Goal: Information Seeking & Learning: Learn about a topic

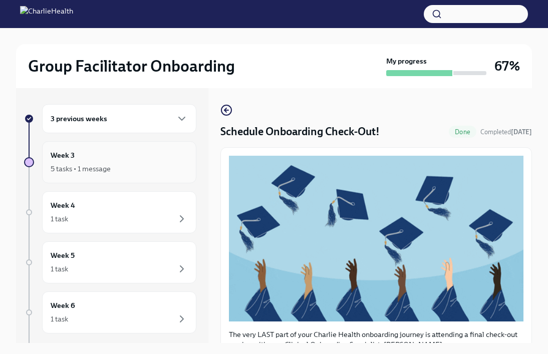
click at [92, 170] on div "5 tasks • 1 message" at bounding box center [81, 169] width 60 height 10
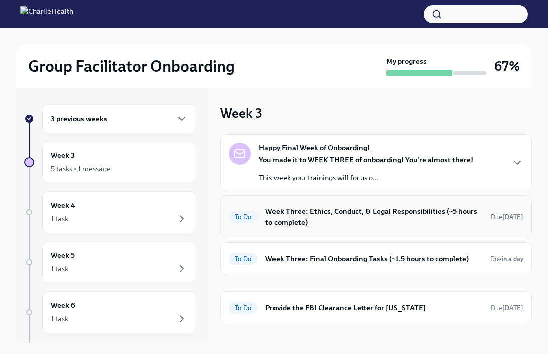
click at [293, 224] on h6 "Week Three: Ethics, Conduct, & Legal Responsibilities (~5 hours to complete)" at bounding box center [373, 217] width 217 height 22
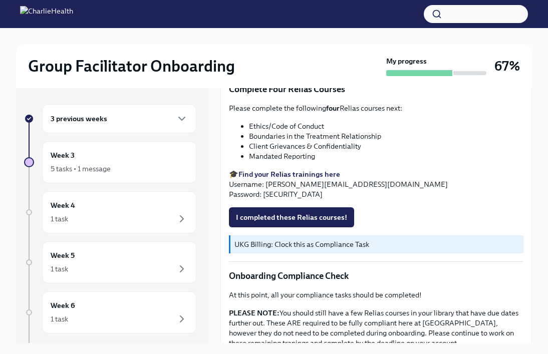
scroll to position [526, 0]
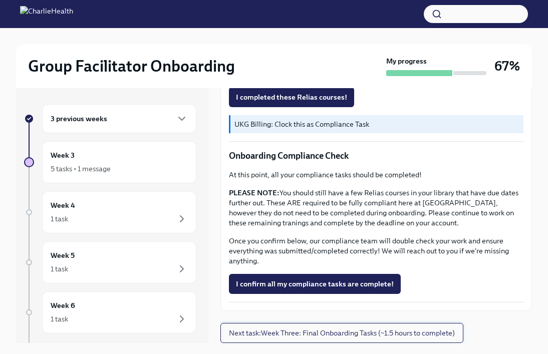
click at [300, 327] on button "Next task : Week Three: Final Onboarding Tasks (~1.5 hours to complete)" at bounding box center [341, 333] width 243 height 20
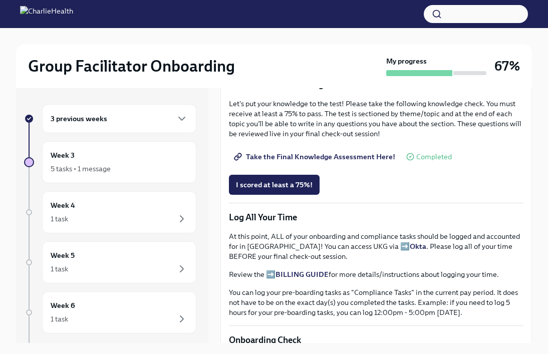
scroll to position [515, 0]
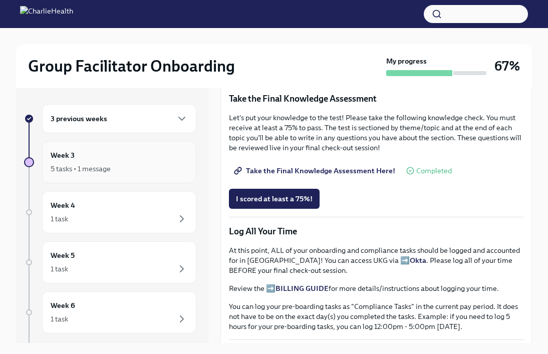
click at [141, 142] on div "Week 3 5 tasks • 1 message" at bounding box center [119, 162] width 154 height 42
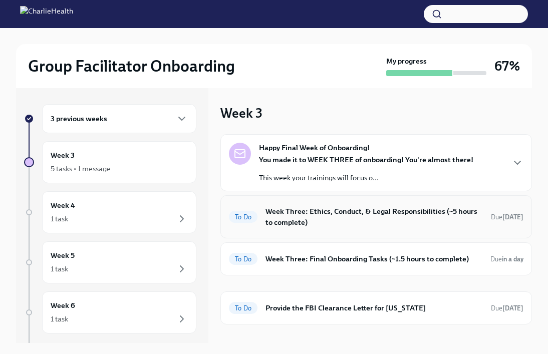
click at [309, 215] on h6 "Week Three: Ethics, Conduct, & Legal Responsibilities (~5 hours to complete)" at bounding box center [373, 217] width 217 height 22
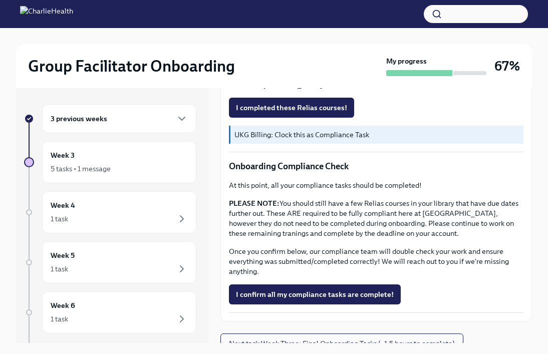
scroll to position [526, 0]
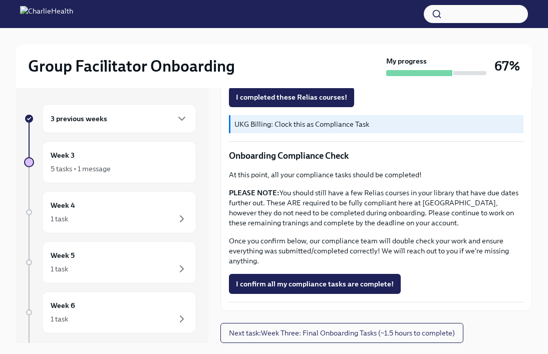
click at [271, 191] on strong "PLEASE NOTE:" at bounding box center [254, 192] width 51 height 9
click at [303, 199] on p "PLEASE NOTE: You should still have a few Relias courses in your library that ha…" at bounding box center [376, 208] width 294 height 40
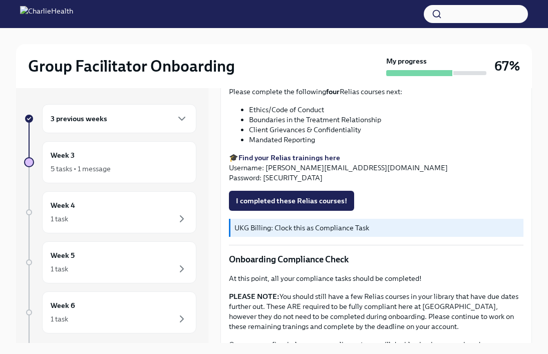
scroll to position [400, 0]
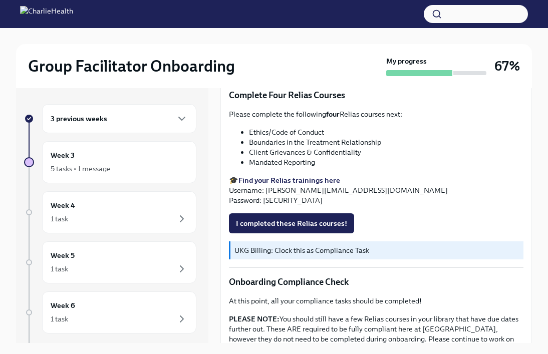
click at [161, 120] on div "3 previous weeks" at bounding box center [119, 119] width 137 height 12
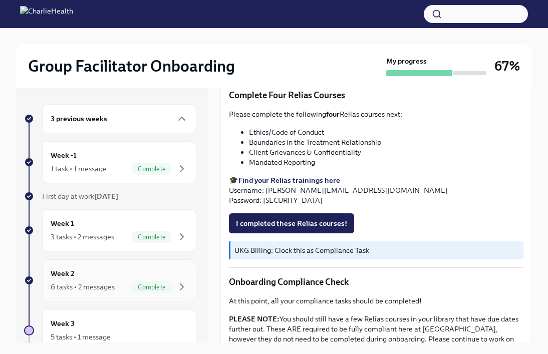
click at [109, 290] on div "6 tasks • 2 messages" at bounding box center [83, 287] width 64 height 10
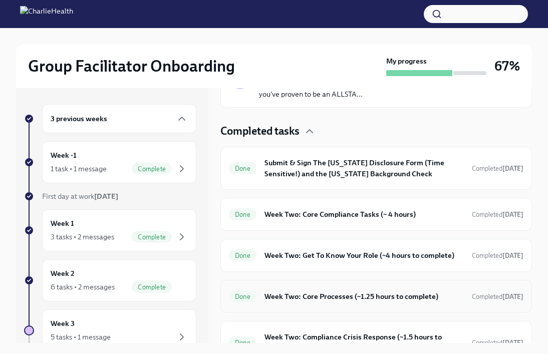
scroll to position [268, 0]
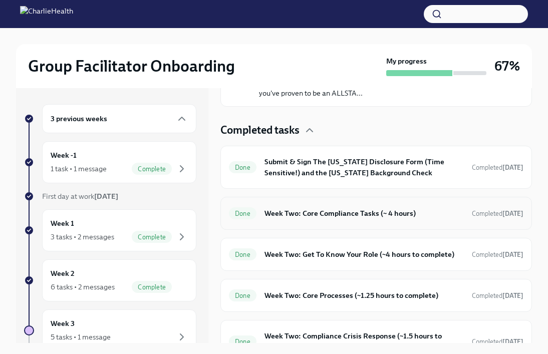
click at [336, 224] on div "Done Week Two: Core Compliance Tasks (~ 4 hours) Completed [DATE]" at bounding box center [375, 213] width 311 height 33
click at [336, 207] on div "Done Week Two: Core Compliance Tasks (~ 4 hours) Completed [DATE]" at bounding box center [376, 213] width 294 height 16
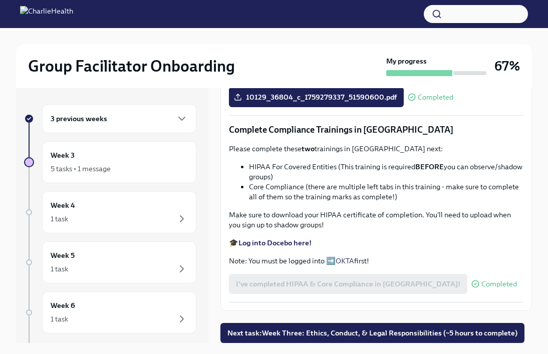
scroll to position [17, 0]
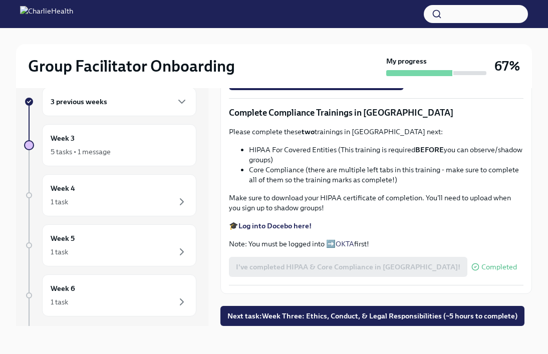
click at [151, 108] on div "3 previous weeks" at bounding box center [119, 101] width 154 height 29
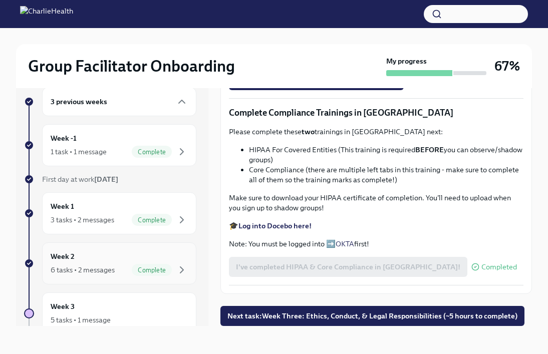
click at [105, 254] on div "Week 2 6 tasks • 2 messages Complete" at bounding box center [119, 263] width 137 height 25
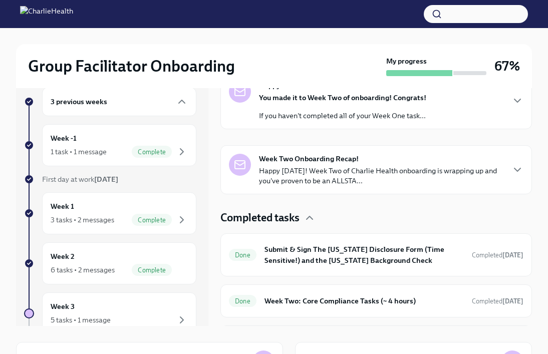
scroll to position [215, 0]
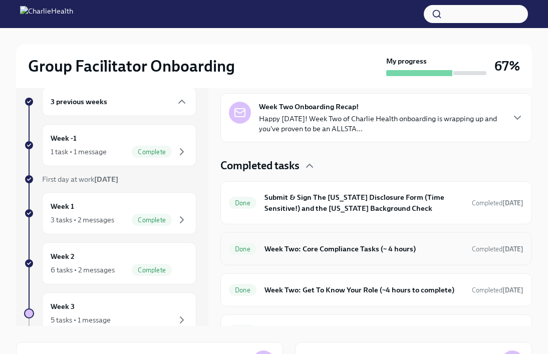
click at [336, 250] on h6 "Week Two: Core Compliance Tasks (~ 4 hours)" at bounding box center [363, 248] width 199 height 11
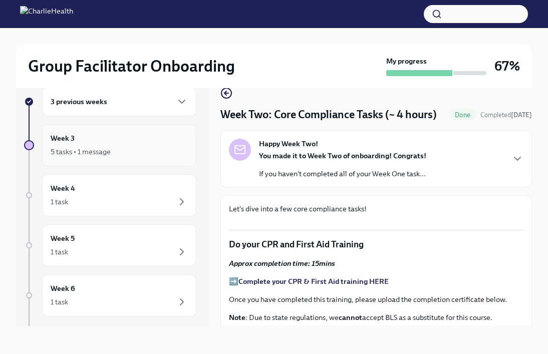
click at [144, 153] on div "5 tasks • 1 message" at bounding box center [119, 152] width 137 height 12
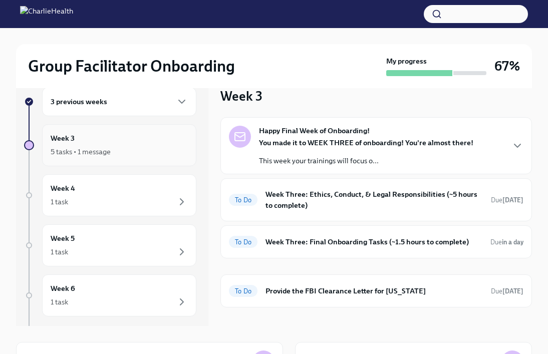
click at [122, 143] on div "Week 3 5 tasks • 1 message" at bounding box center [119, 145] width 137 height 25
click at [136, 103] on div "3 previous weeks" at bounding box center [119, 102] width 137 height 12
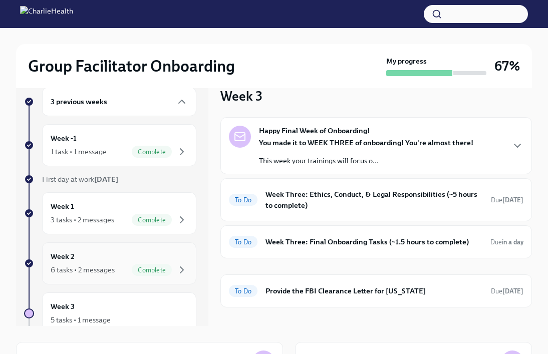
click at [105, 273] on div "6 tasks • 2 messages" at bounding box center [83, 270] width 64 height 10
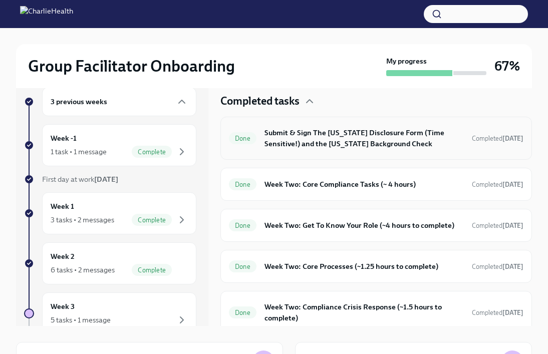
scroll to position [329, 0]
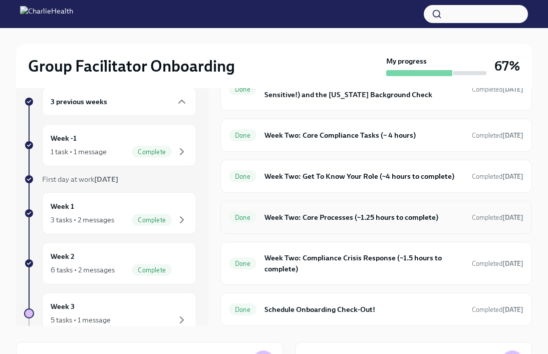
click at [336, 218] on h6 "Week Two: Core Processes (~1.25 hours to complete)" at bounding box center [363, 217] width 199 height 11
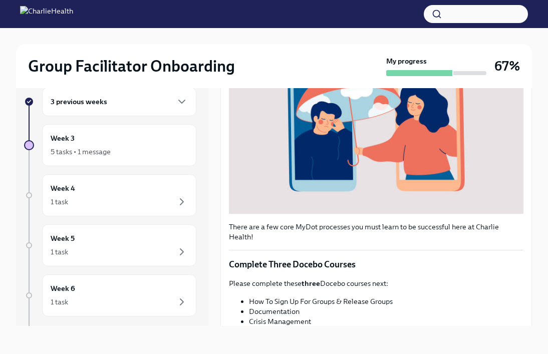
scroll to position [323, 0]
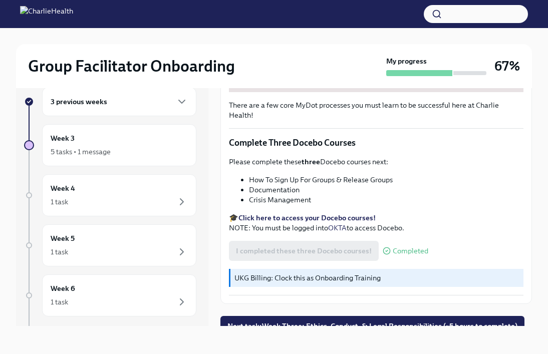
click at [133, 100] on div "3 previous weeks" at bounding box center [119, 102] width 137 height 12
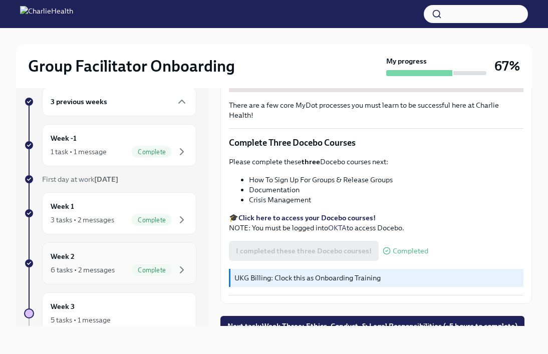
click at [103, 256] on div "Week 2 6 tasks • 2 messages Complete" at bounding box center [119, 263] width 137 height 25
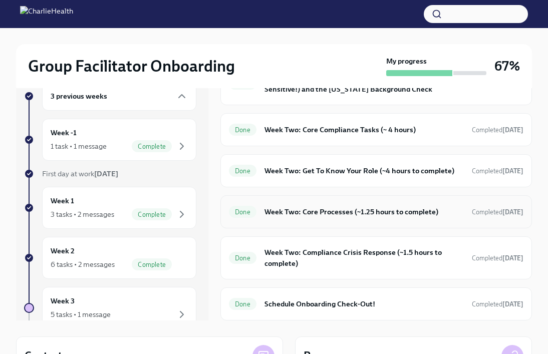
scroll to position [23, 0]
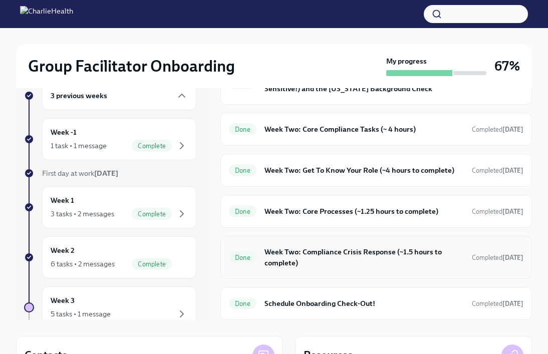
click at [300, 251] on h6 "Week Two: Compliance Crisis Response (~1.5 hours to complete)" at bounding box center [363, 257] width 199 height 22
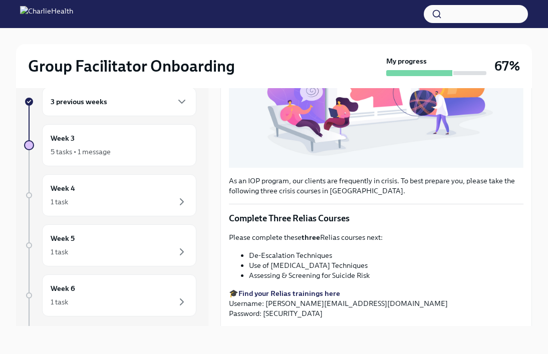
scroll to position [323, 0]
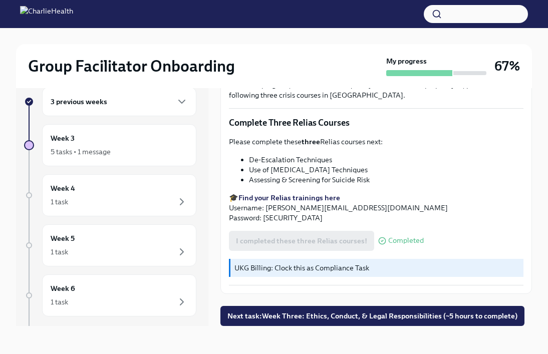
click at [100, 110] on div "3 previous weeks" at bounding box center [119, 101] width 154 height 29
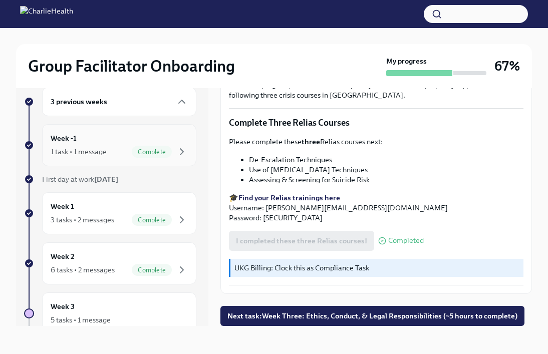
click at [96, 147] on div "1 task • 1 message" at bounding box center [79, 152] width 56 height 10
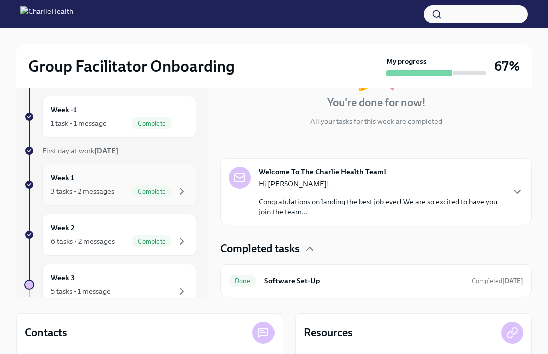
scroll to position [39, 0]
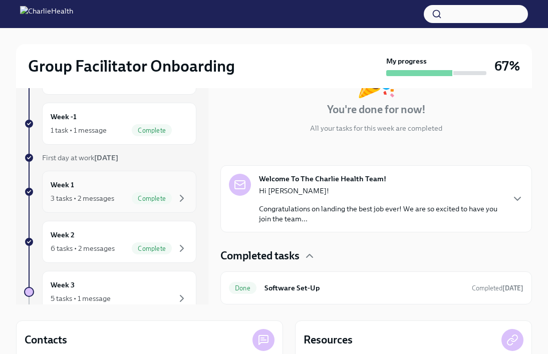
click at [102, 205] on div "Week 1 3 tasks • 2 messages Complete" at bounding box center [119, 192] width 154 height 42
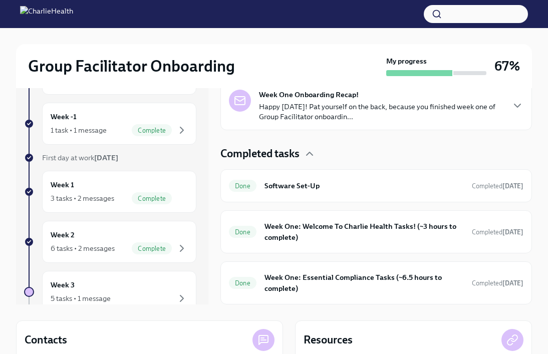
scroll to position [42, 0]
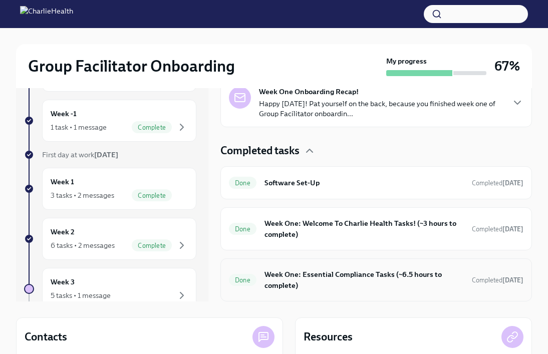
click at [336, 274] on h6 "Week One: Essential Compliance Tasks (~6.5 hours to complete)" at bounding box center [363, 280] width 199 height 22
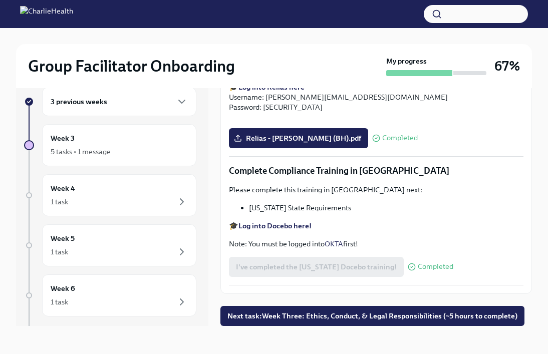
scroll to position [2091, 0]
click at [124, 149] on div "5 tasks • 1 message" at bounding box center [119, 152] width 137 height 12
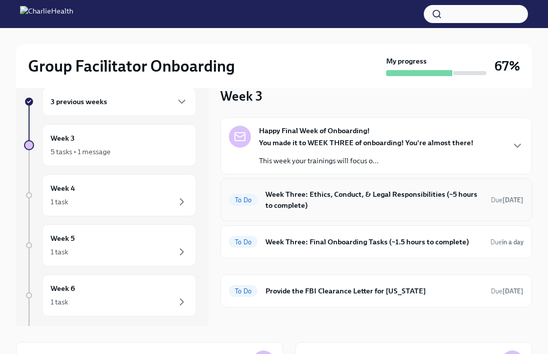
scroll to position [13, 0]
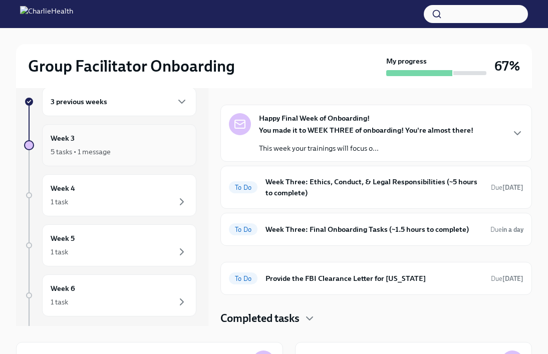
click at [73, 147] on div "5 tasks • 1 message" at bounding box center [81, 152] width 60 height 10
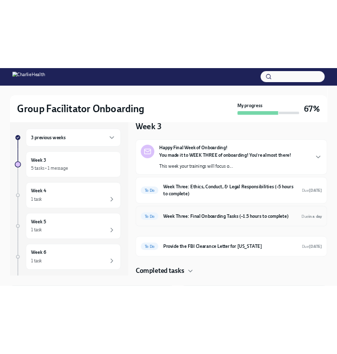
scroll to position [0, 0]
